Goal: Task Accomplishment & Management: Manage account settings

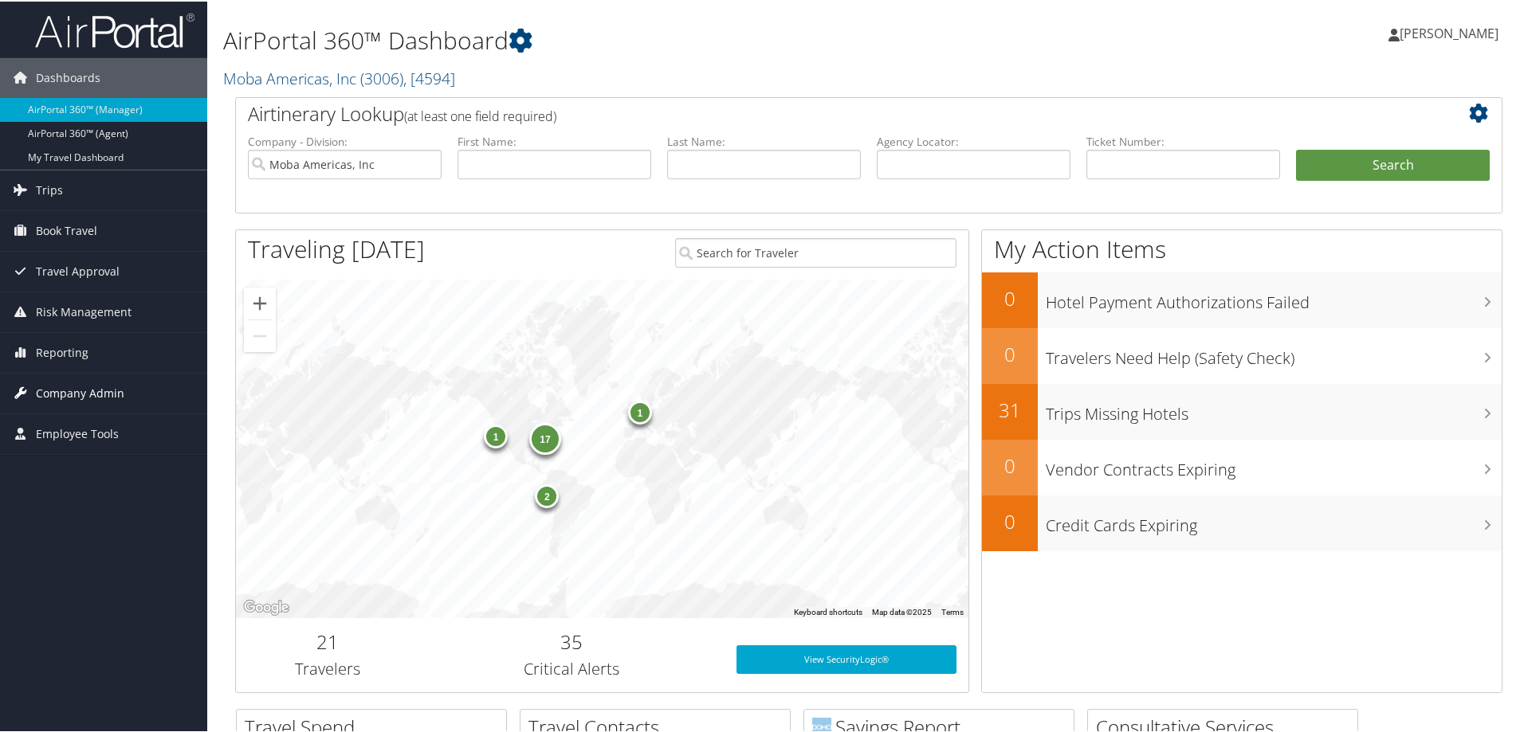
click at [82, 384] on span "Company Admin" at bounding box center [80, 392] width 88 height 40
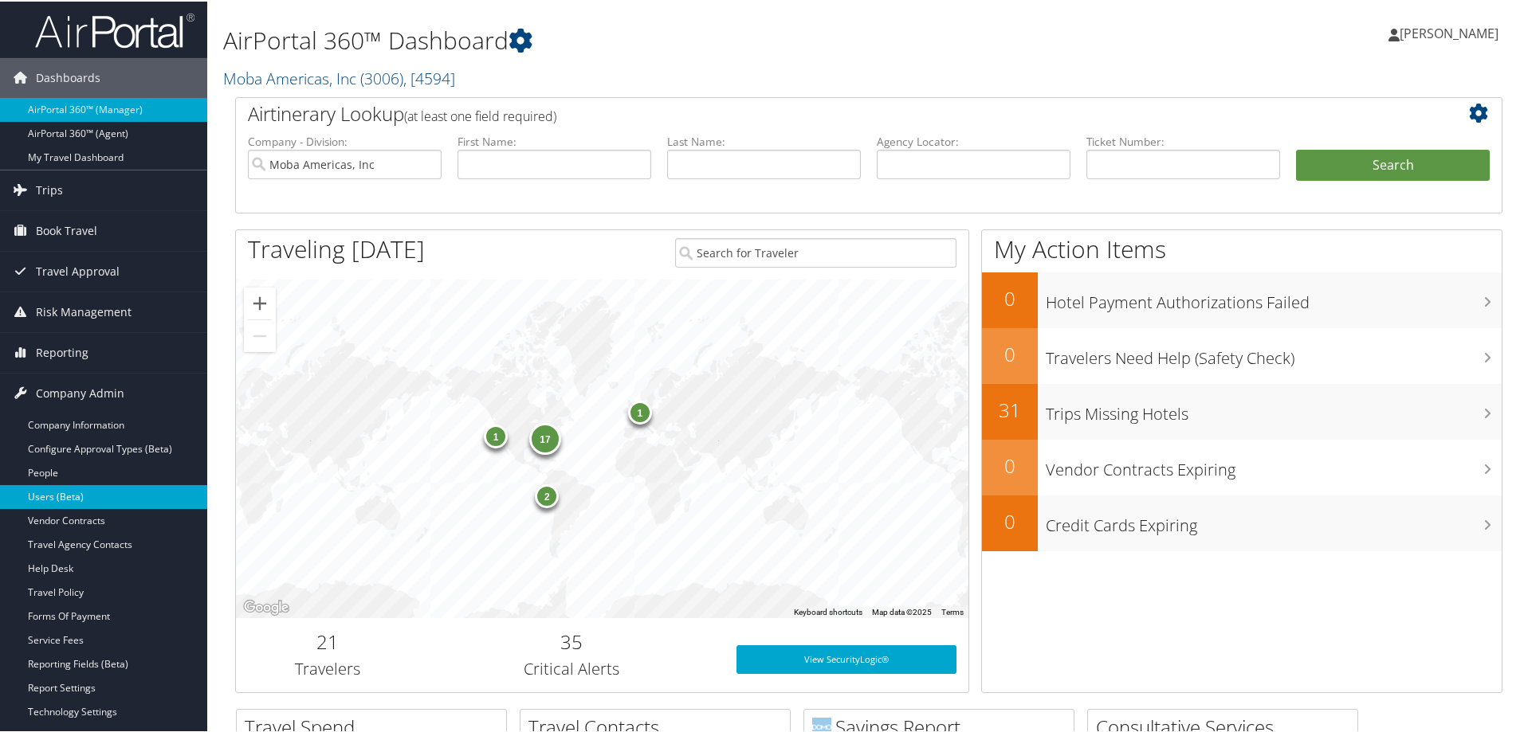
click at [69, 495] on link "Users (Beta)" at bounding box center [103, 496] width 207 height 24
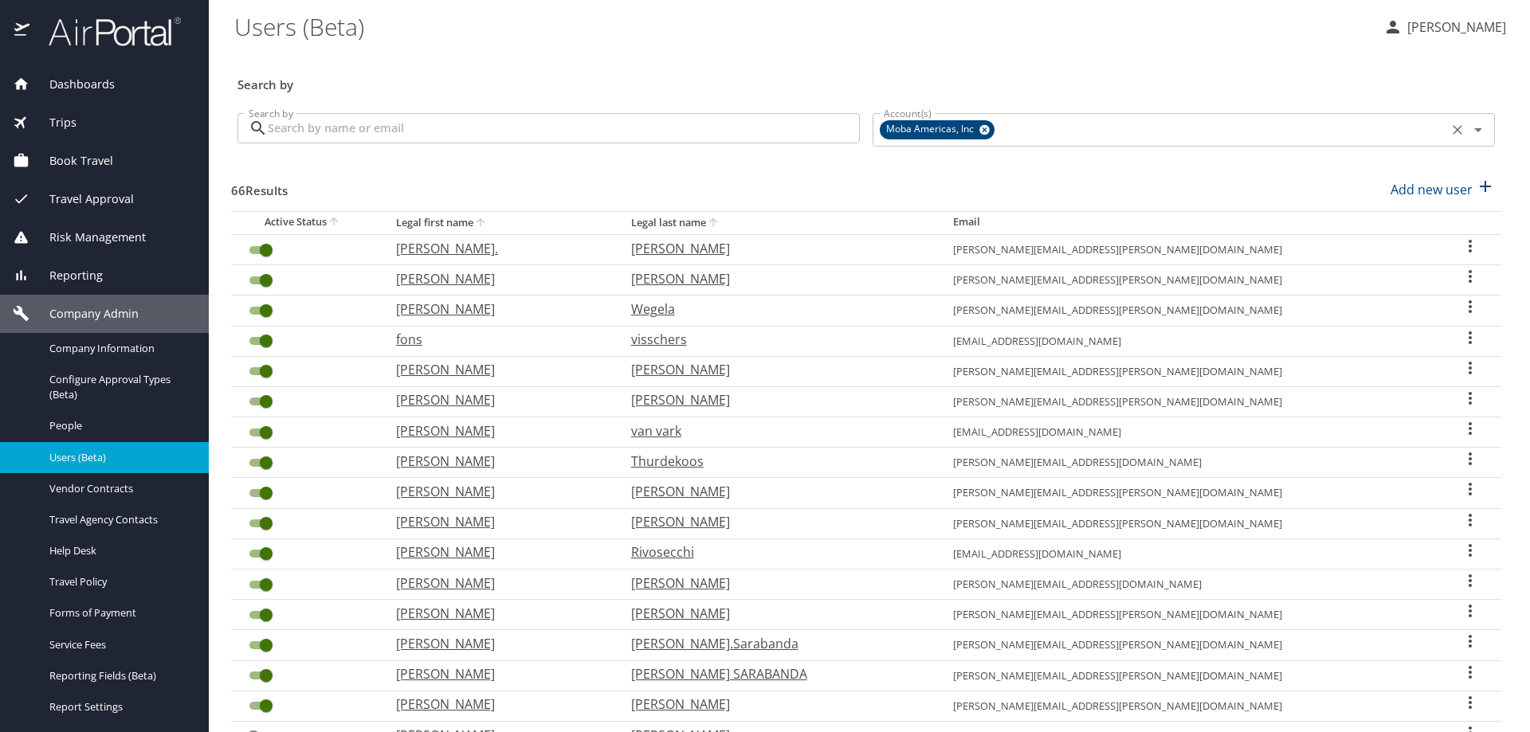
click at [979, 131] on icon at bounding box center [985, 130] width 12 height 18
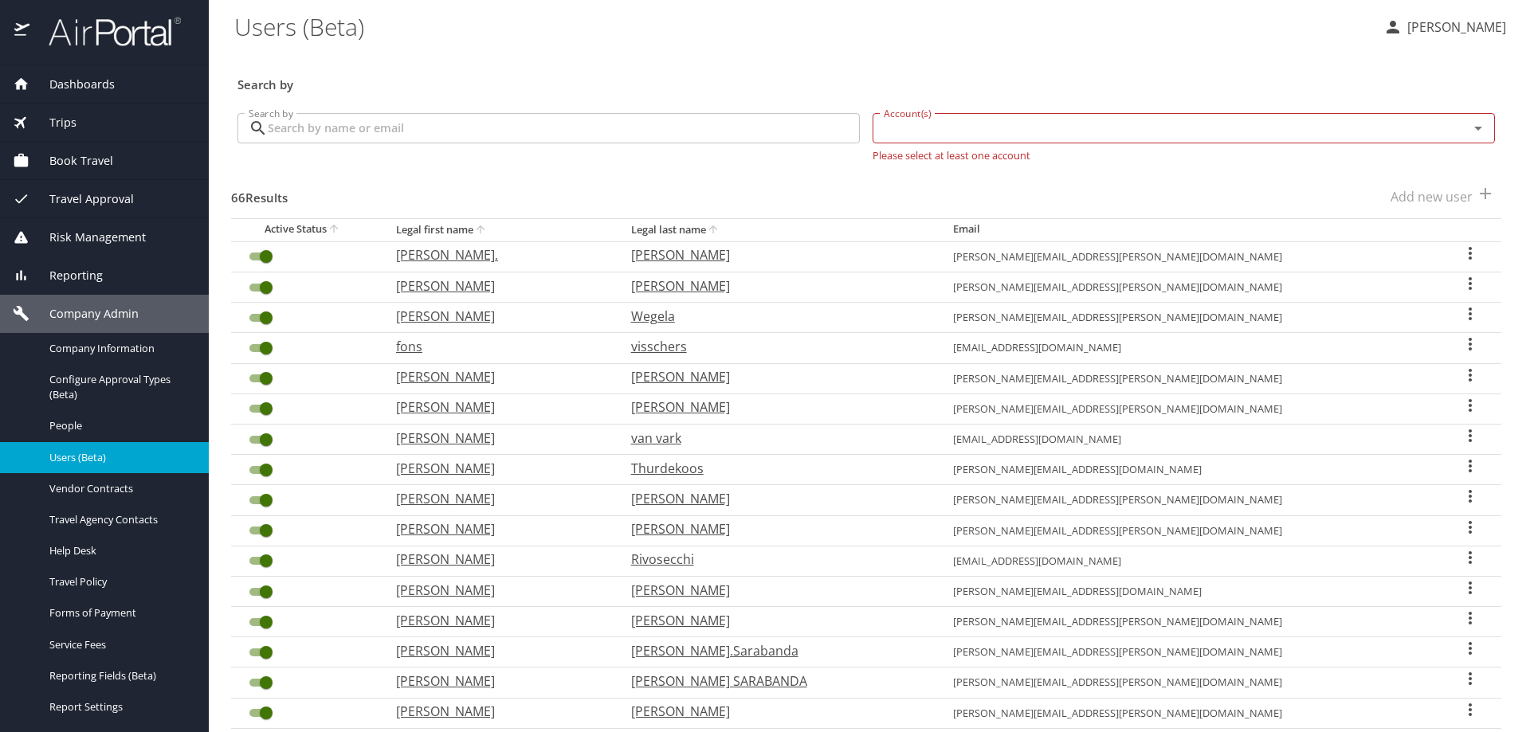
click at [941, 129] on input "Account(s)" at bounding box center [1160, 128] width 566 height 21
type input "muviq"
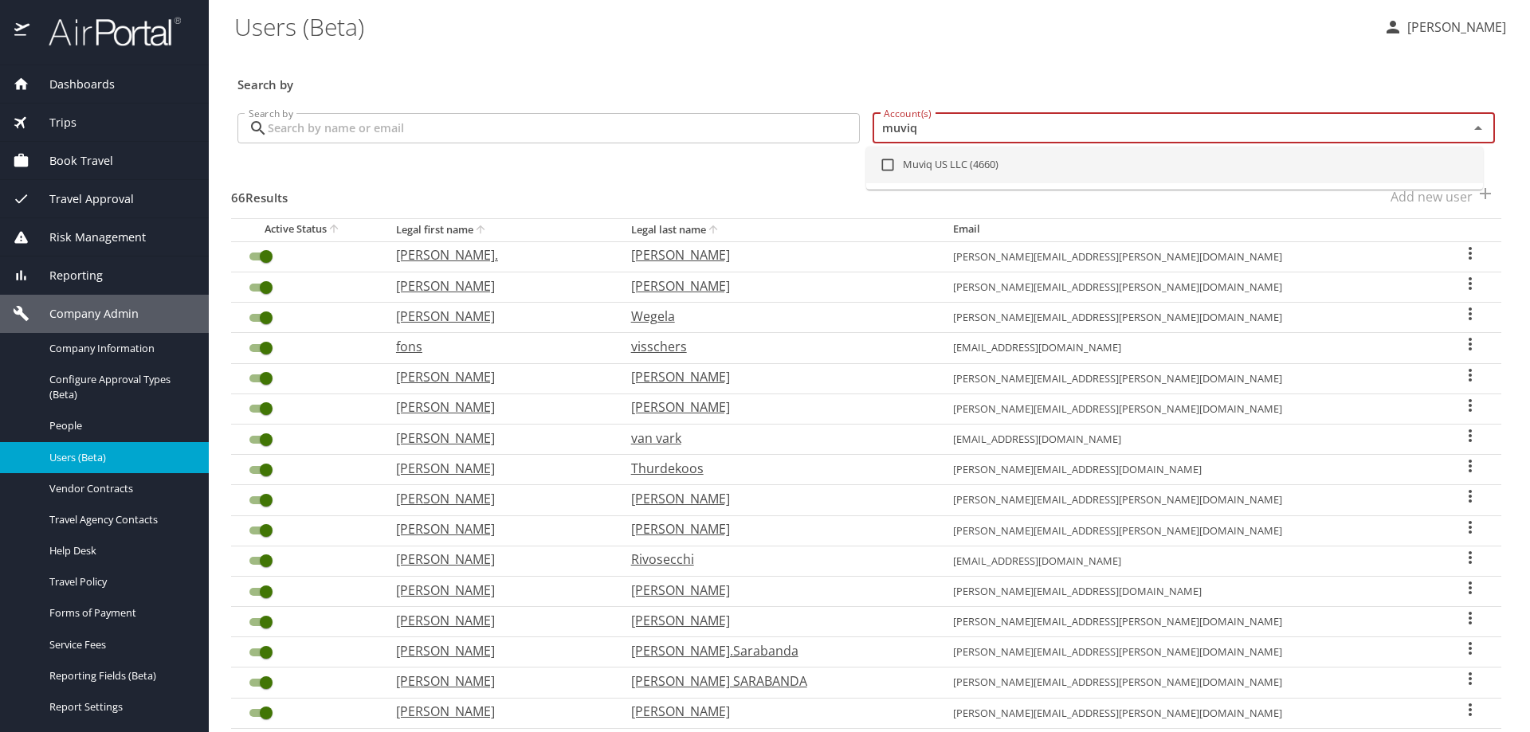
click at [941, 159] on li "Muviq US LLC (4660)" at bounding box center [1174, 165] width 617 height 37
checkbox input "true"
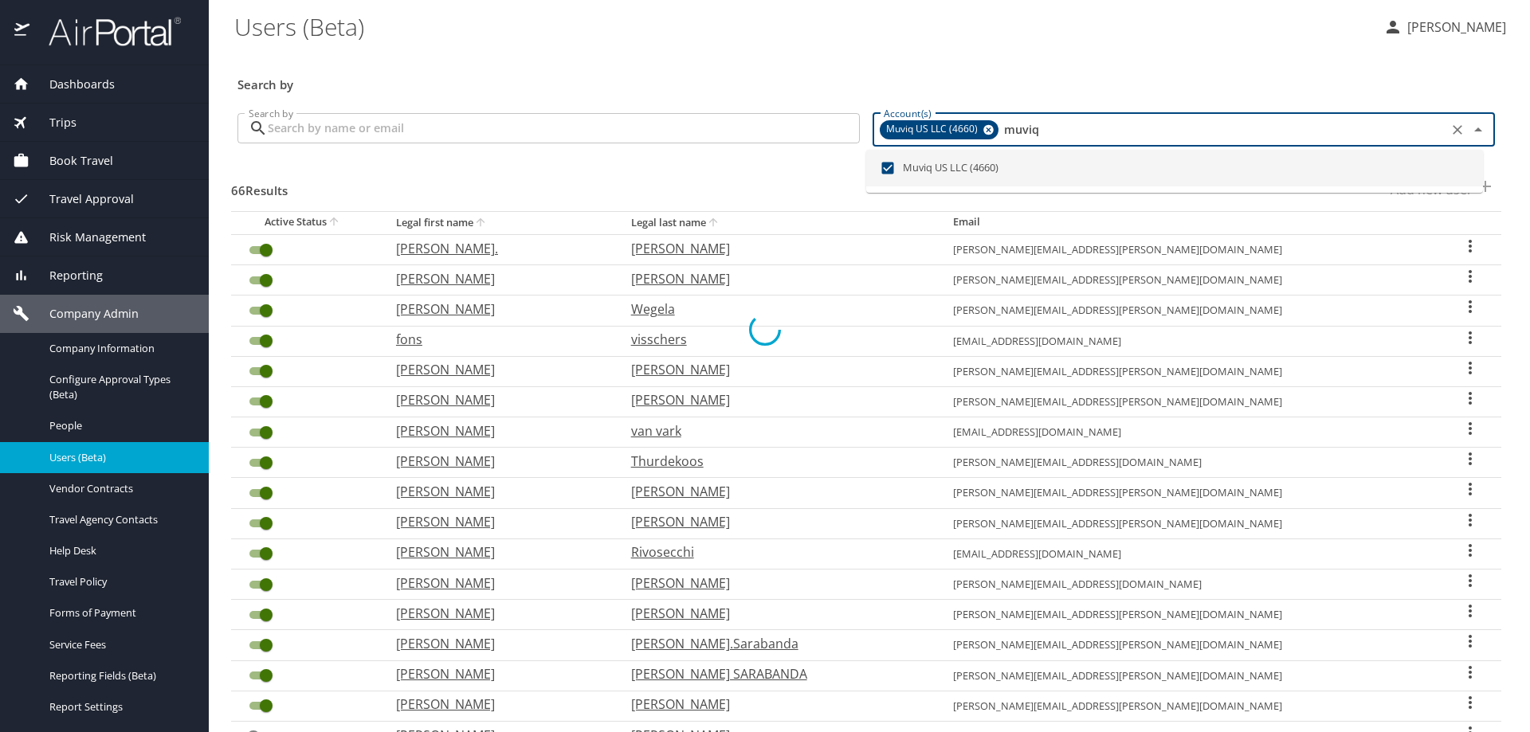
checkbox input "false"
checkbox input "true"
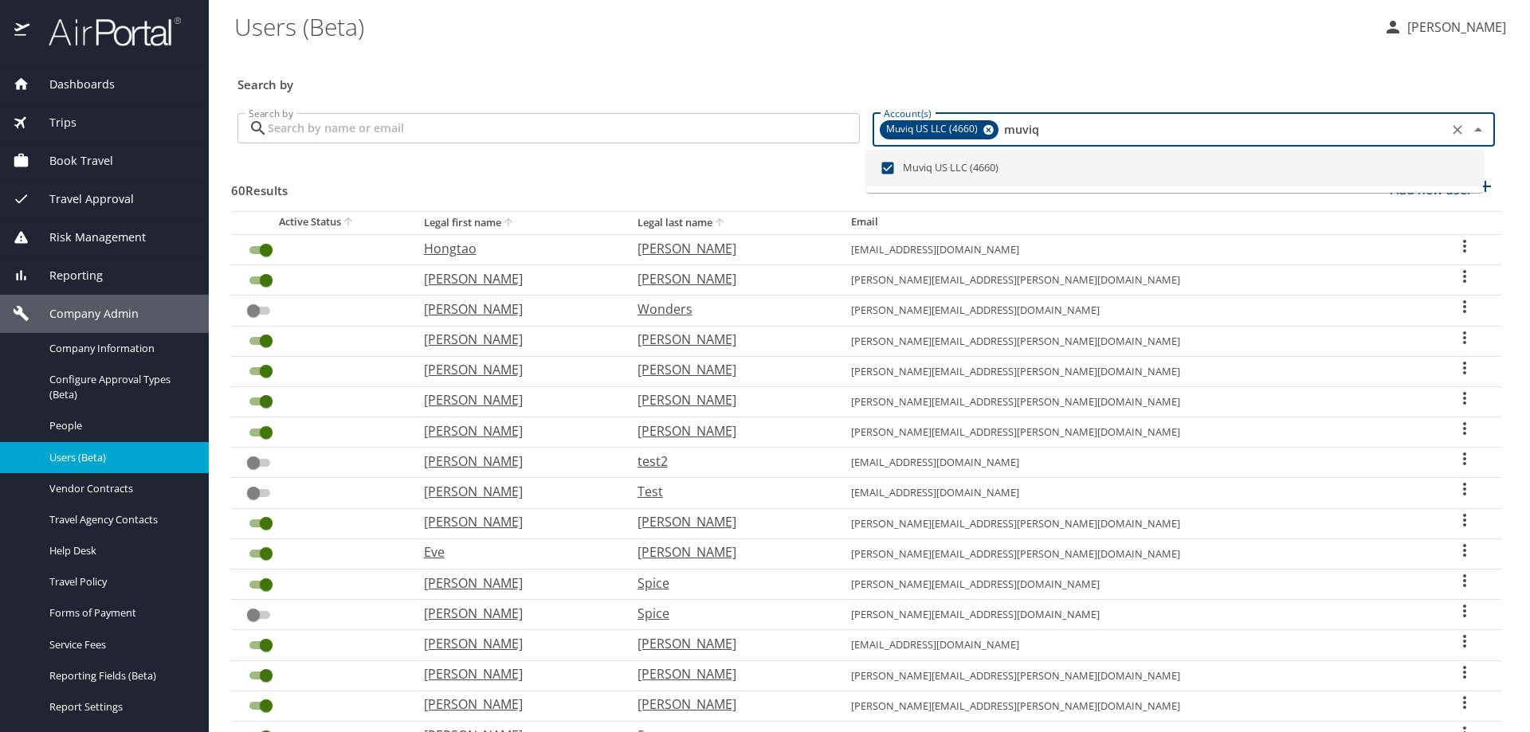
type input "muviq"
click at [422, 126] on input "Search by" at bounding box center [564, 128] width 592 height 30
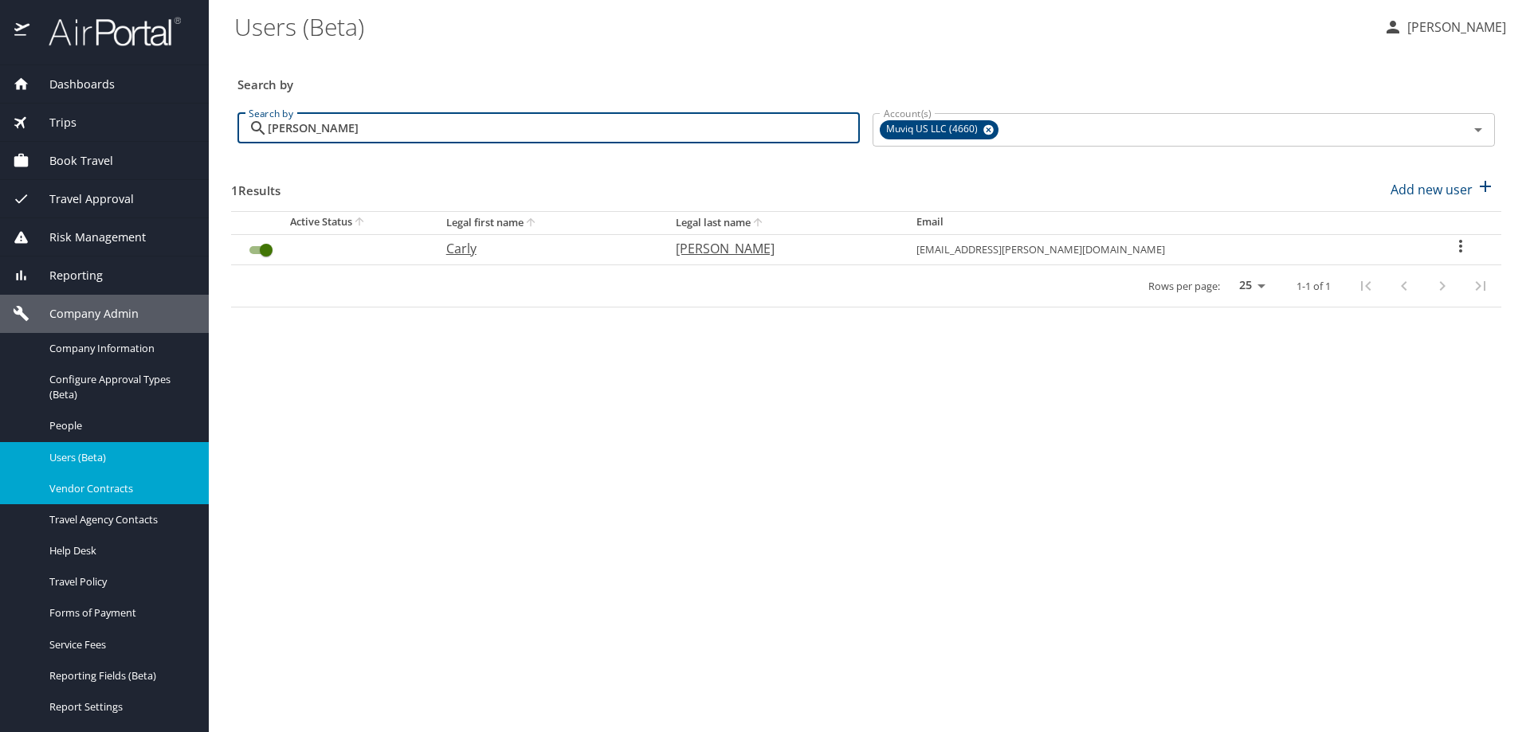
type input "gatterdam"
